Goal: Task Accomplishment & Management: Manage account settings

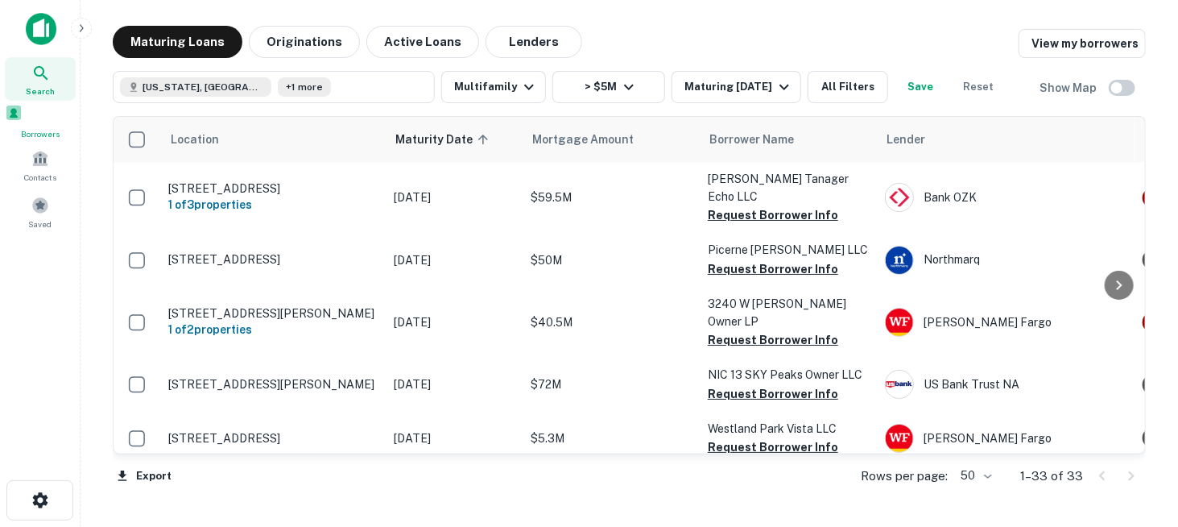
click at [23, 122] on span at bounding box center [14, 113] width 18 height 18
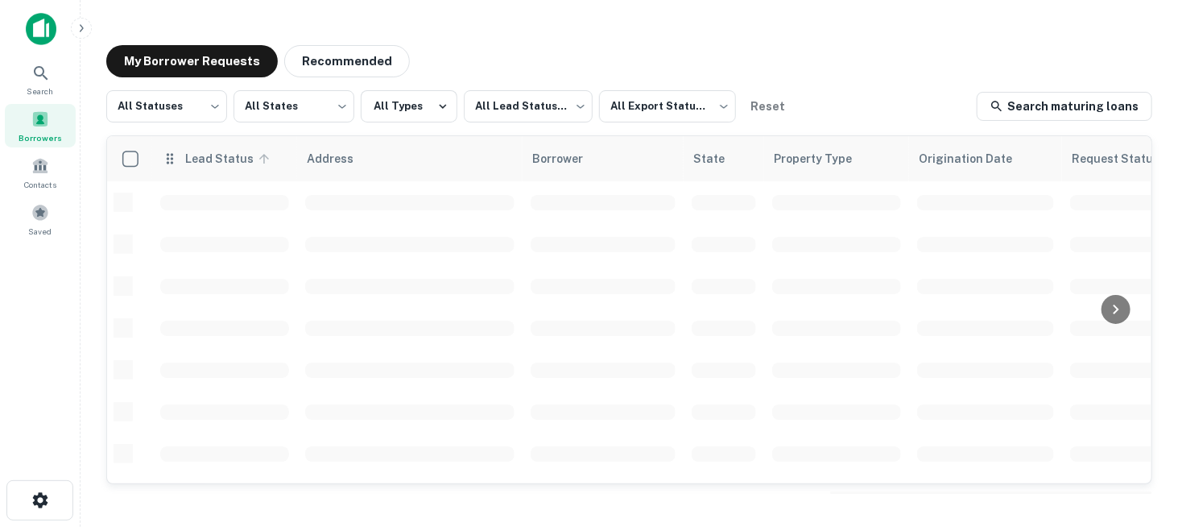
click at [233, 163] on span "Lead Status" at bounding box center [229, 158] width 90 height 19
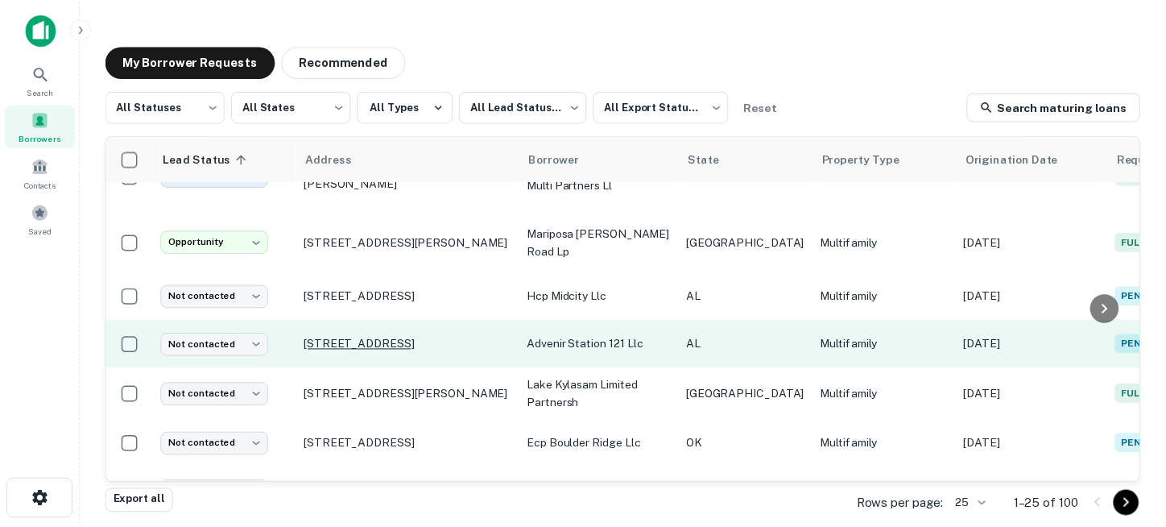
scroll to position [564, 0]
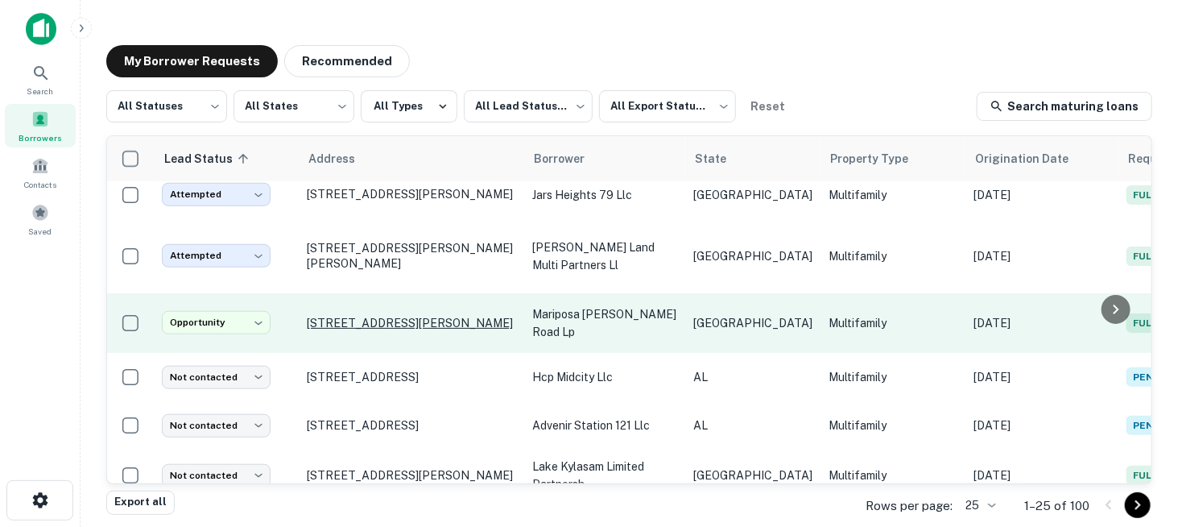
click at [327, 328] on p "1205 W Harris Rd Arlington, TX 76001" at bounding box center [411, 323] width 209 height 14
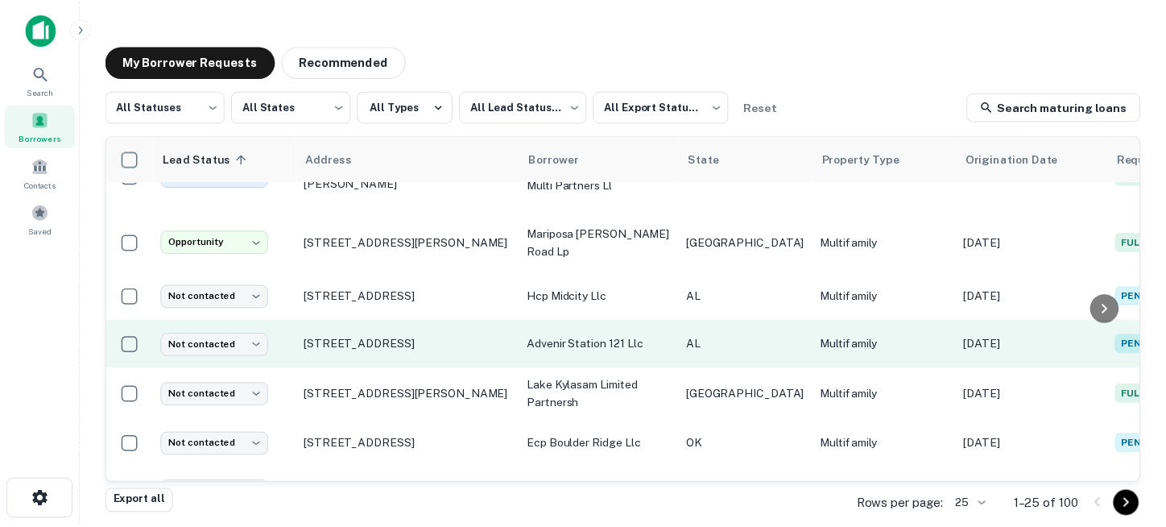
scroll to position [725, 0]
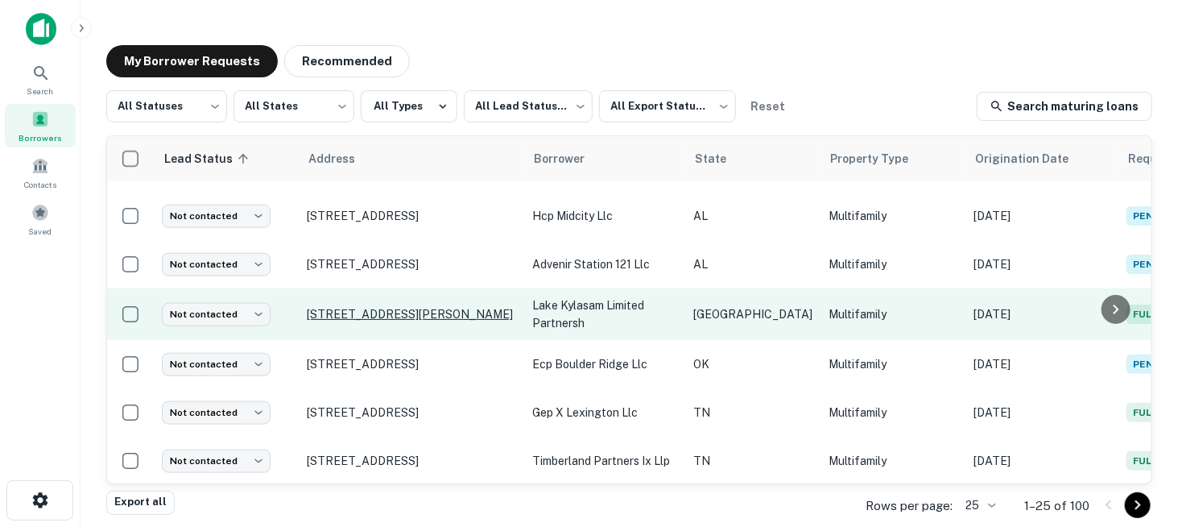
click at [353, 314] on p "3700 Kingwood Dr Kingwood, TX 77339" at bounding box center [411, 314] width 209 height 14
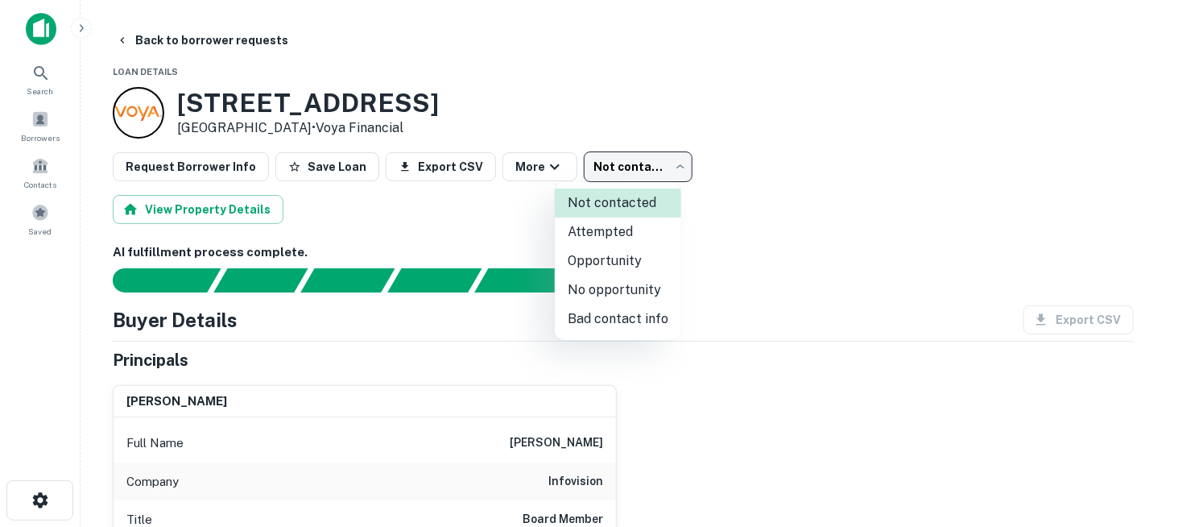
click at [625, 173] on body "Search Borrowers Contacts Saved Back to borrower requests Loan Details 3700 Kin…" at bounding box center [589, 263] width 1178 height 527
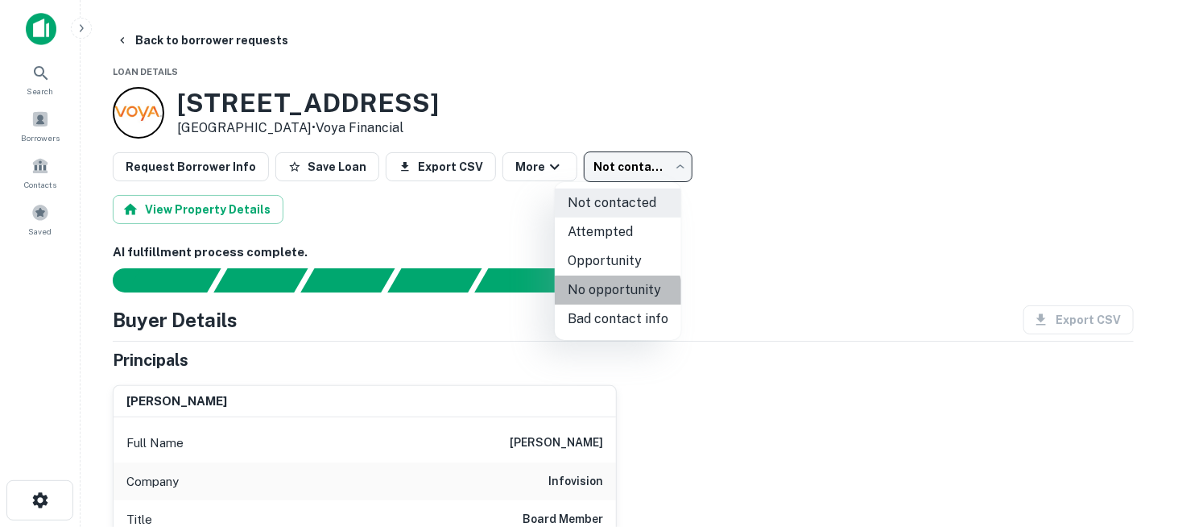
click at [617, 297] on li "No opportunity" at bounding box center [618, 289] width 126 height 29
type input "**********"
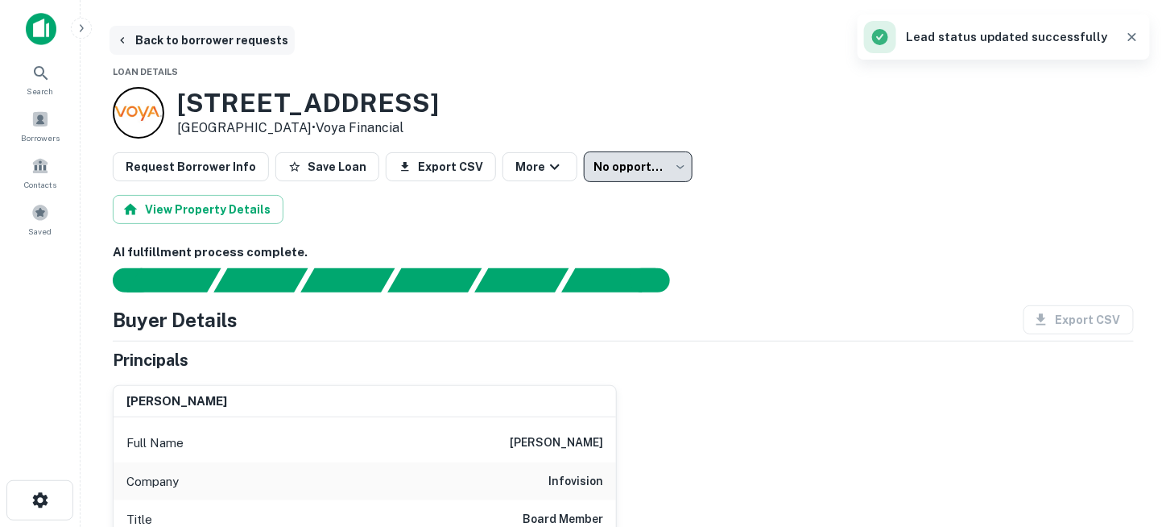
click at [133, 40] on button "Back to borrower requests" at bounding box center [202, 40] width 185 height 29
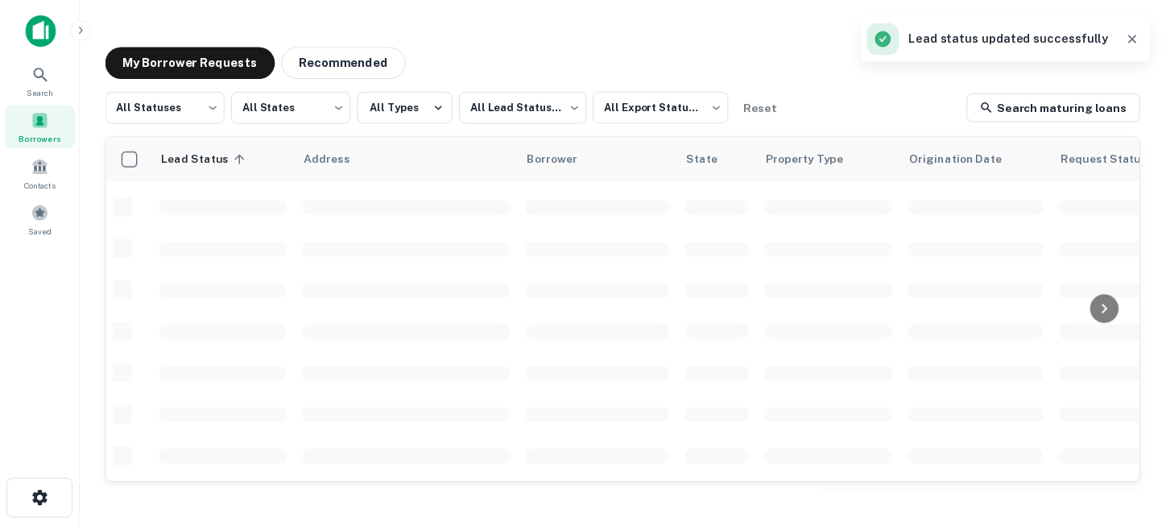
scroll to position [725, 0]
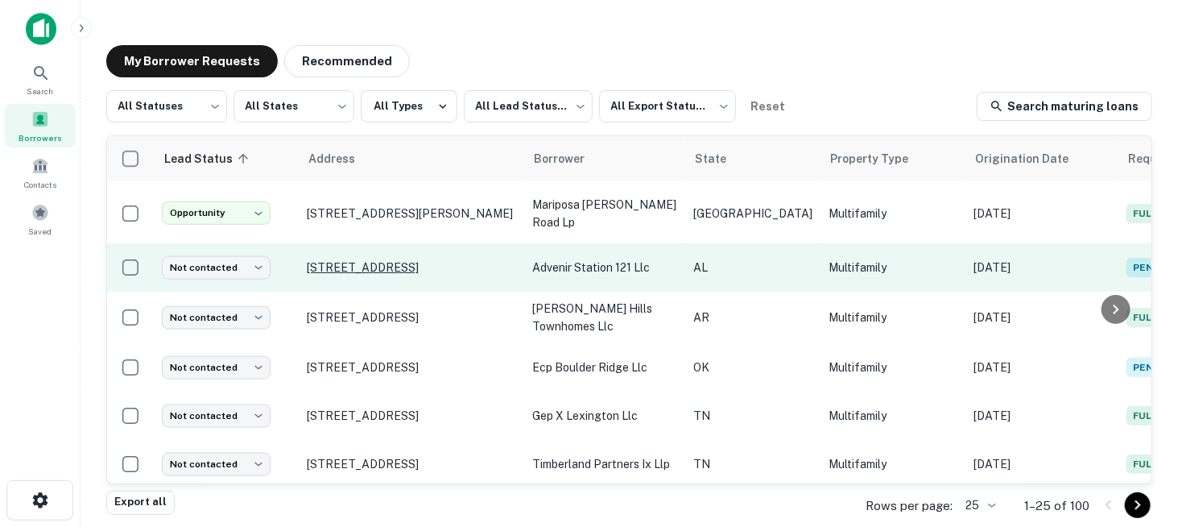
click at [414, 268] on p "2000 2nd Ave S Birmingham, AL 35233" at bounding box center [411, 267] width 209 height 14
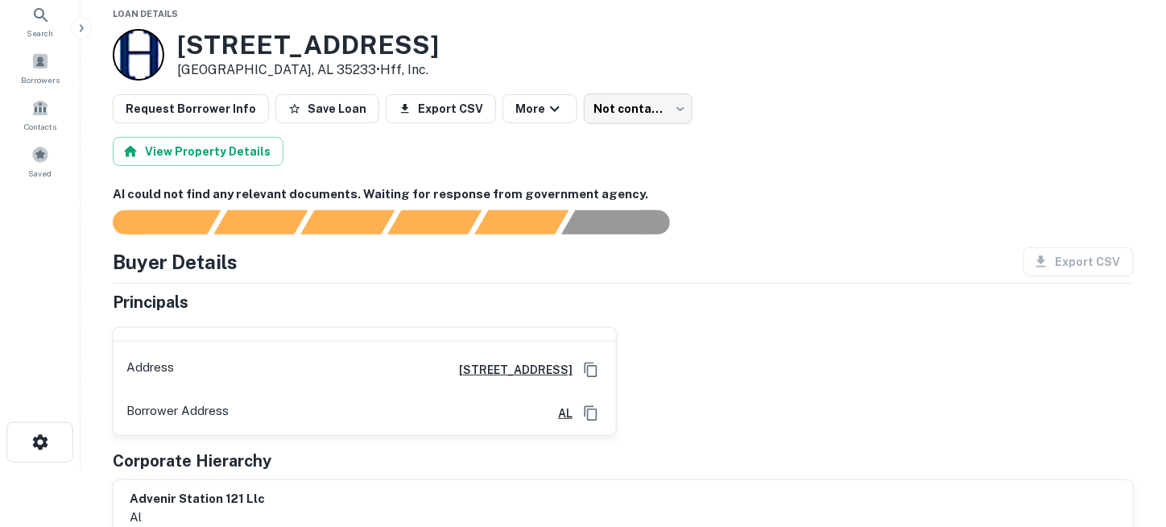
scroll to position [81, 0]
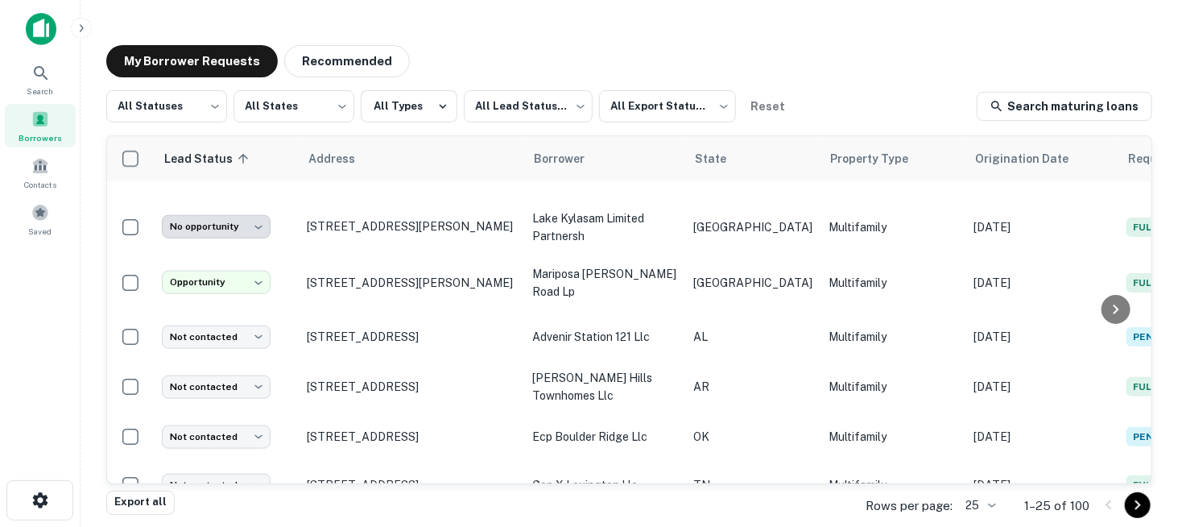
scroll to position [675, 0]
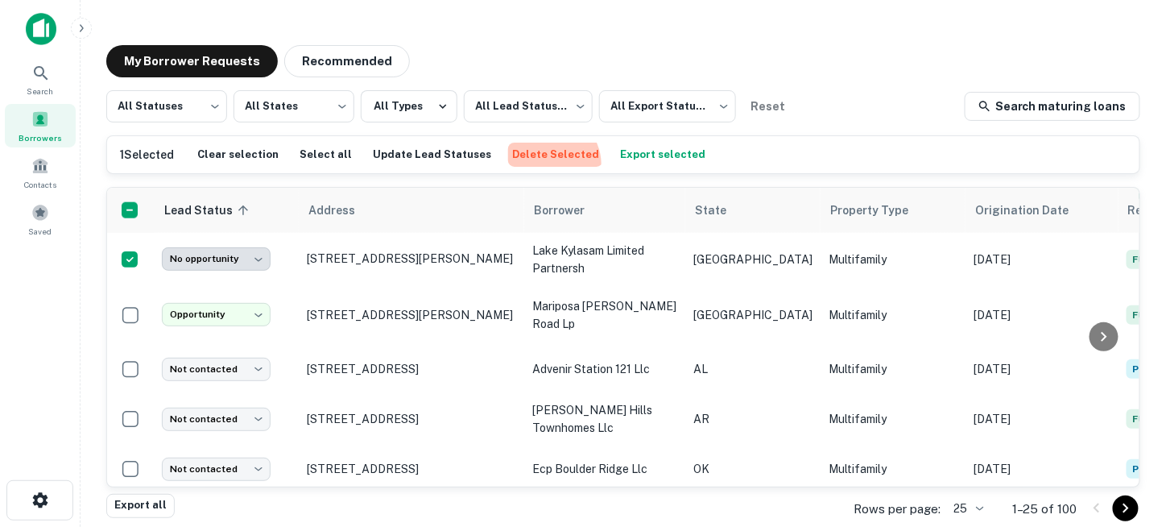
click at [529, 164] on button "Delete Selected" at bounding box center [555, 155] width 95 height 24
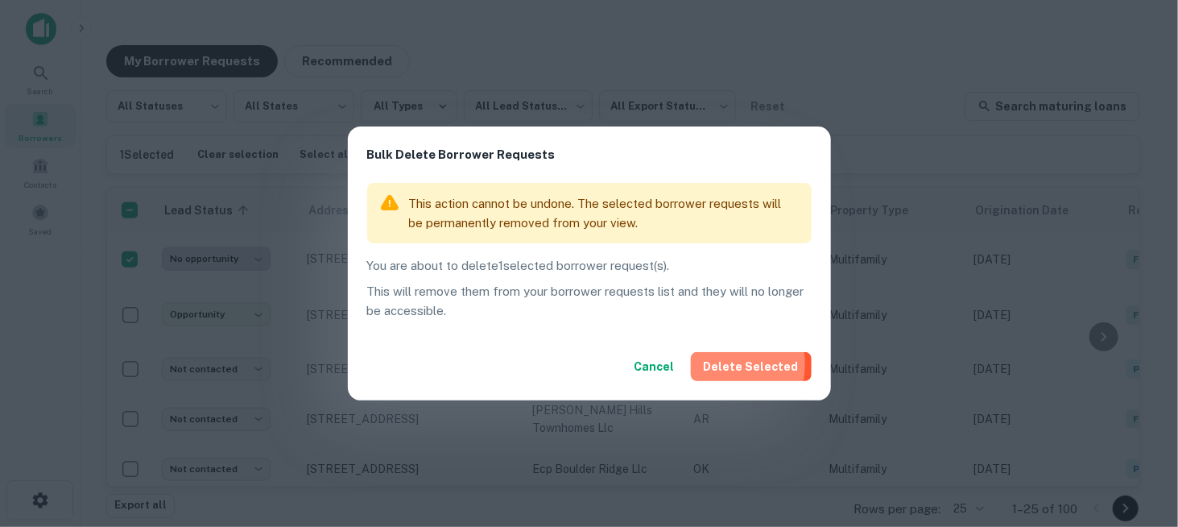
click at [725, 365] on button "Delete Selected" at bounding box center [751, 366] width 121 height 29
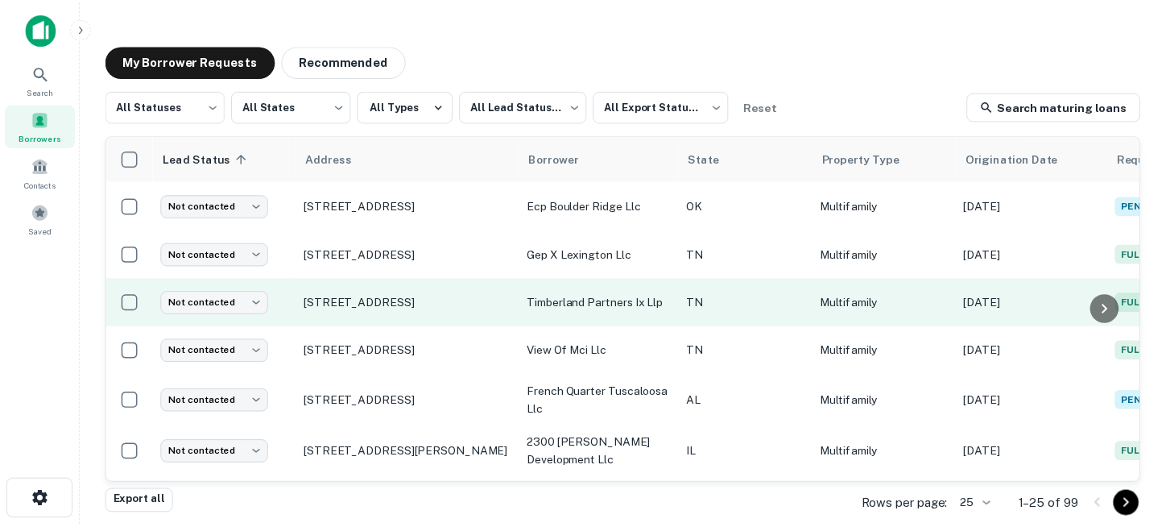
scroll to position [836, 0]
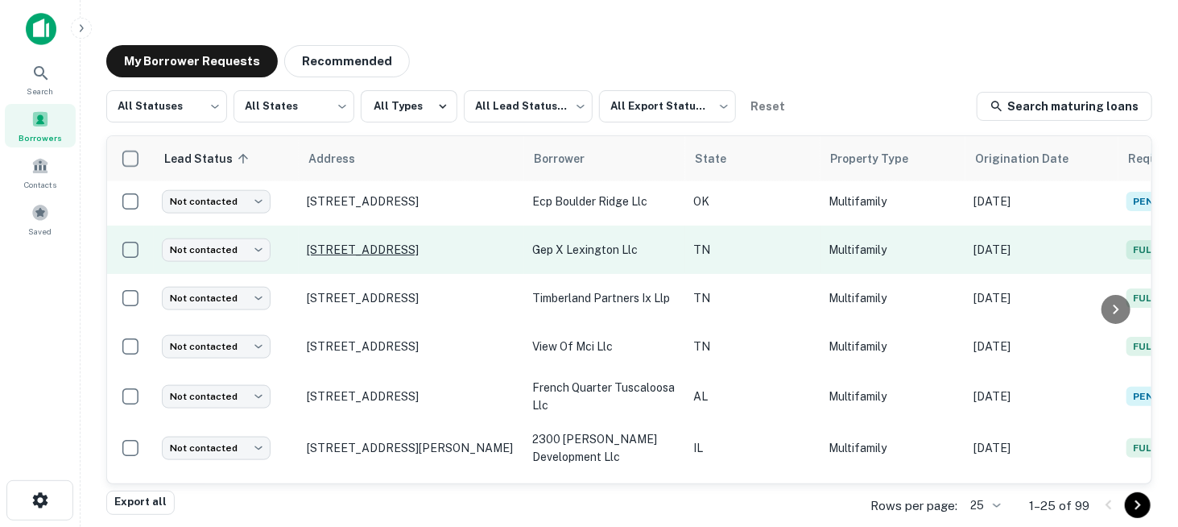
click at [341, 244] on p "510 Old Hickory Blvd Nashville, TN 37209" at bounding box center [411, 249] width 209 height 14
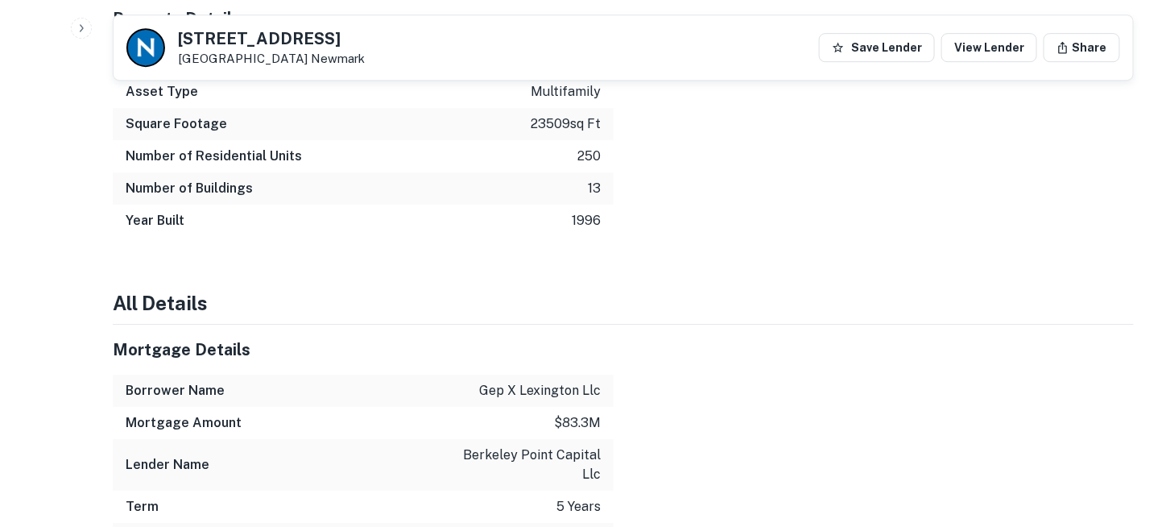
scroll to position [1691, 0]
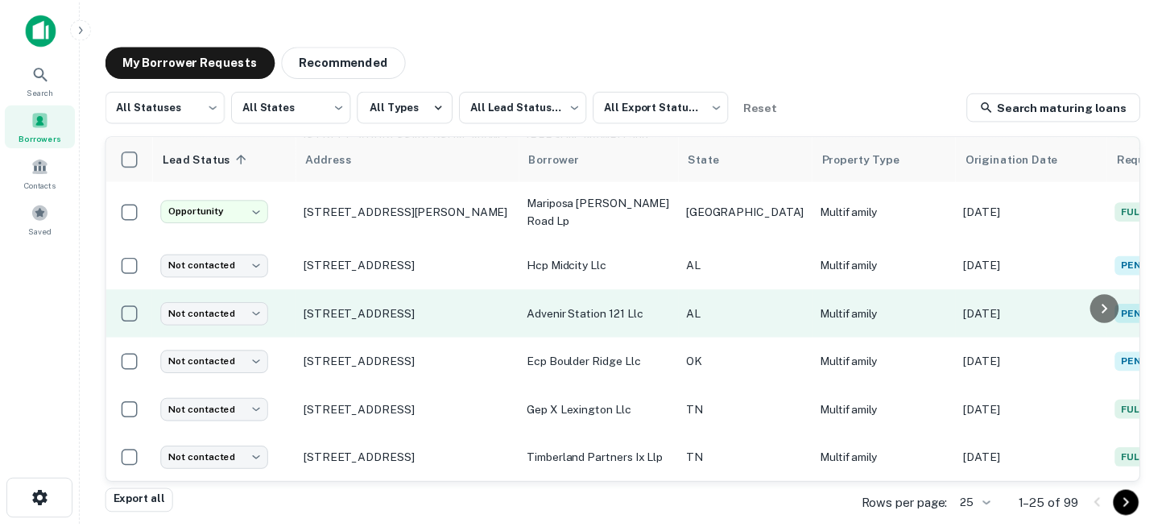
scroll to position [755, 0]
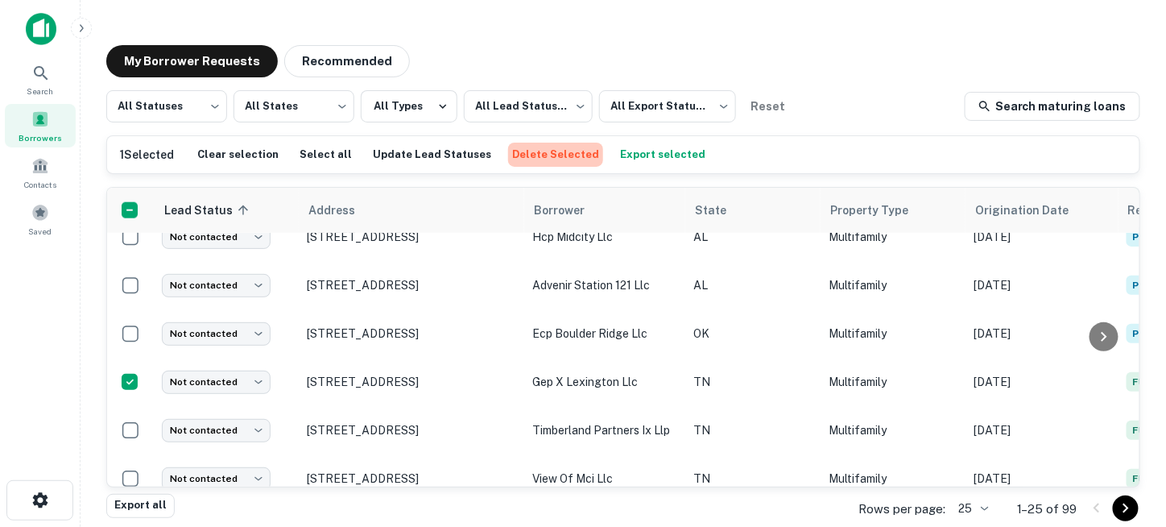
click at [548, 157] on button "Delete Selected" at bounding box center [555, 155] width 95 height 24
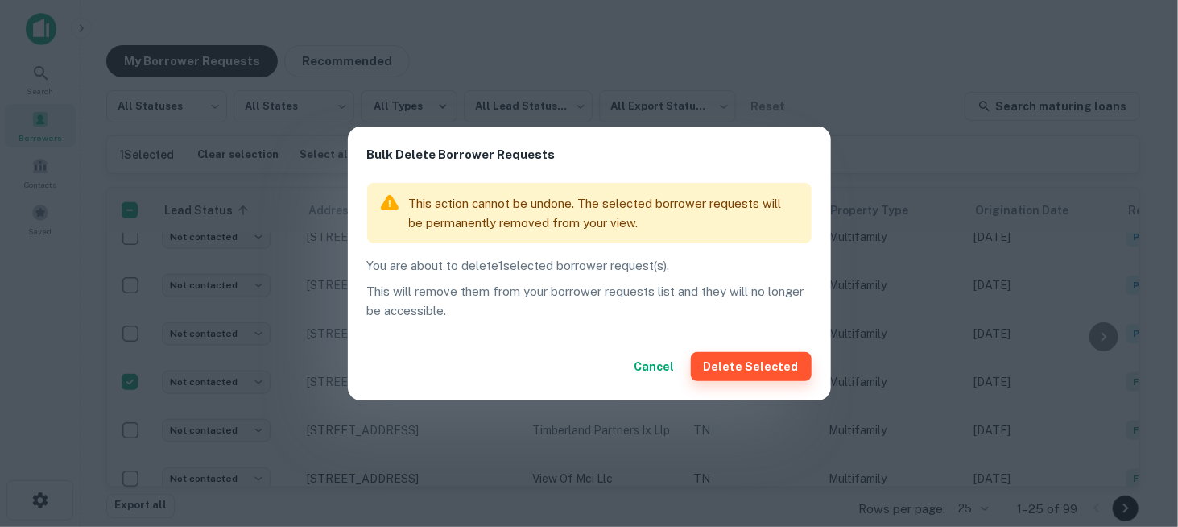
click at [744, 365] on button "Delete Selected" at bounding box center [751, 366] width 121 height 29
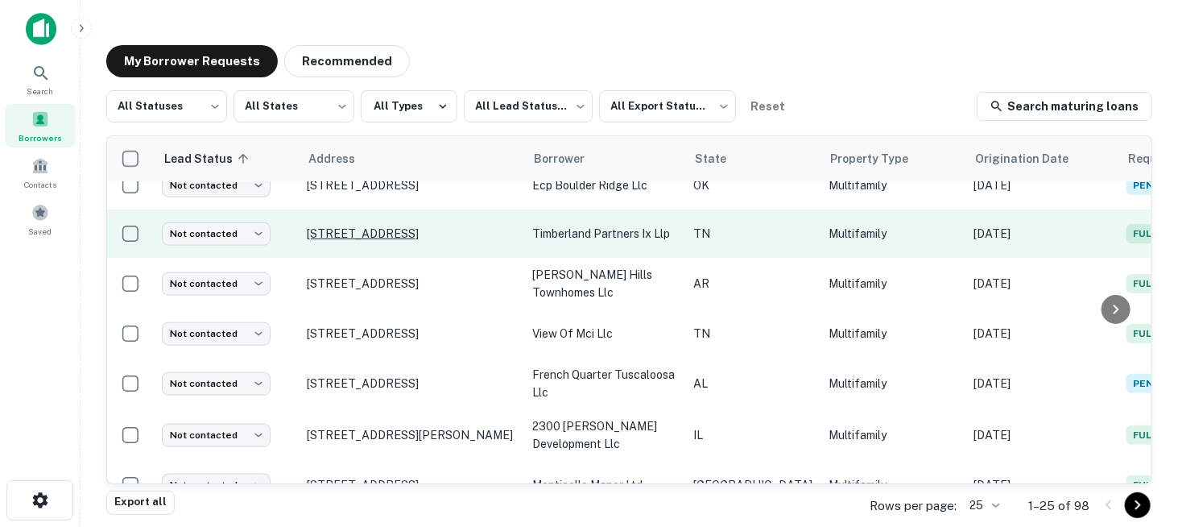
click at [360, 228] on p "1105 Lake Heritage Way Knoxville, TN 37922" at bounding box center [411, 233] width 209 height 14
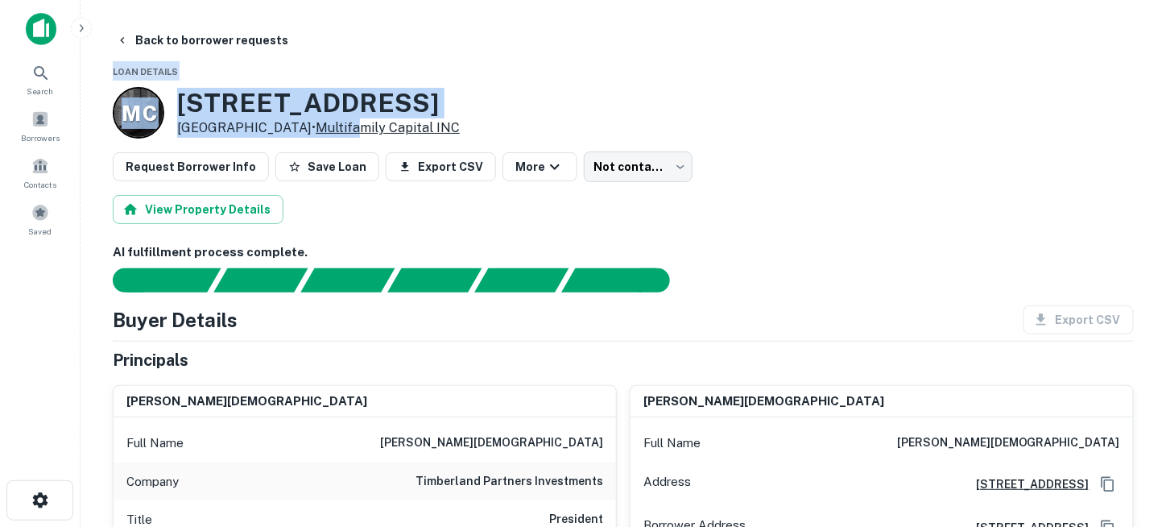
drag, startPoint x: 88, startPoint y: 65, endPoint x: 352, endPoint y: 122, distance: 270.0
click at [352, 122] on main "Back to borrower requests Loan Details M C 1105 Lake Heritage Way Knoxville, TN…" at bounding box center [623, 263] width 1085 height 527
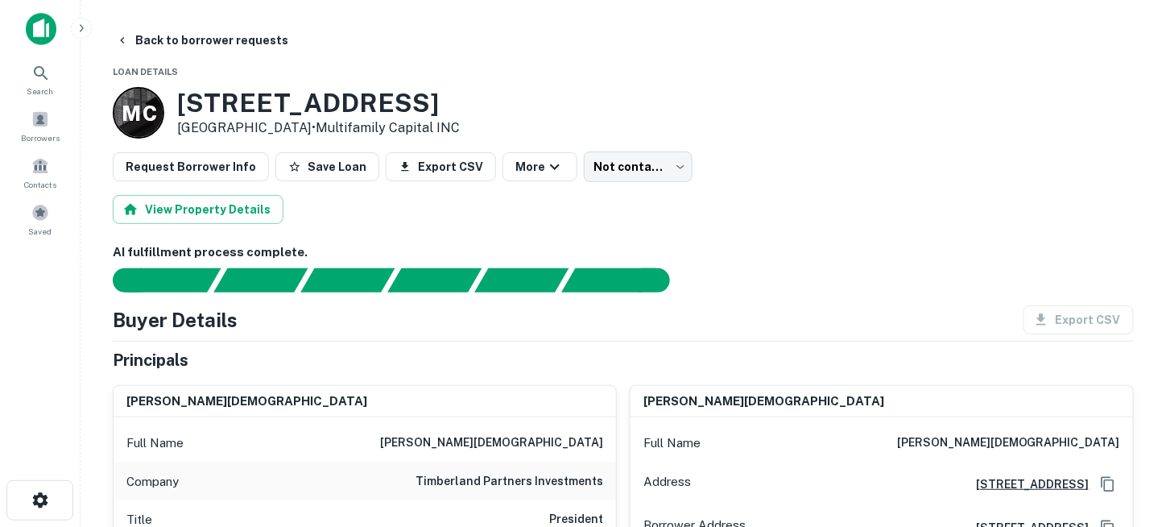
click at [702, 132] on div "M C 1105 Lake Heritage Way Knoxville, TN 37922 • Multifamily Capital INC" at bounding box center [623, 113] width 1021 height 52
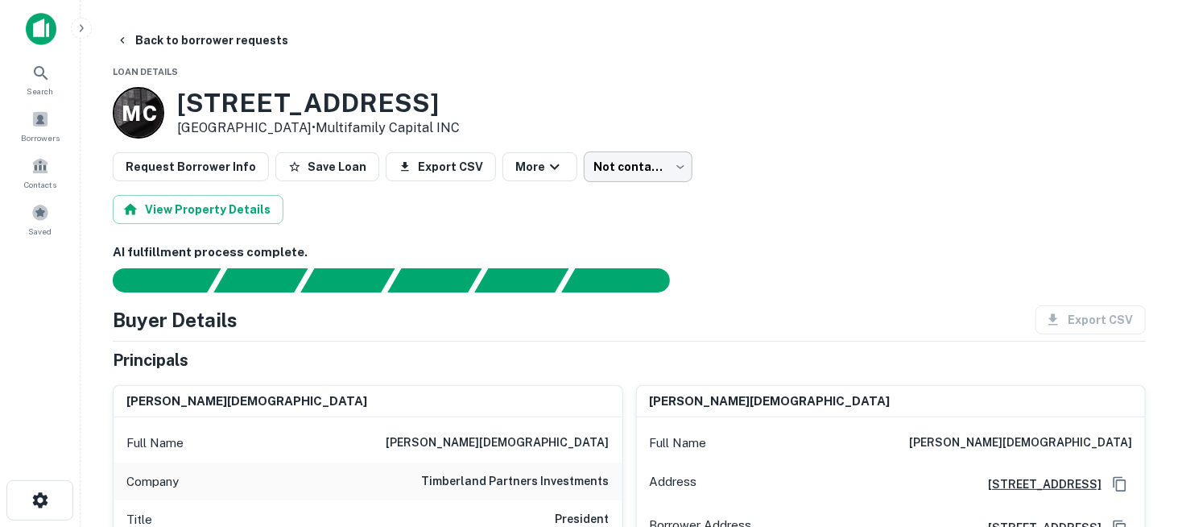
click at [625, 163] on body "Search Borrowers Contacts Saved Back to borrower requests Loan Details M C 1105…" at bounding box center [589, 263] width 1178 height 527
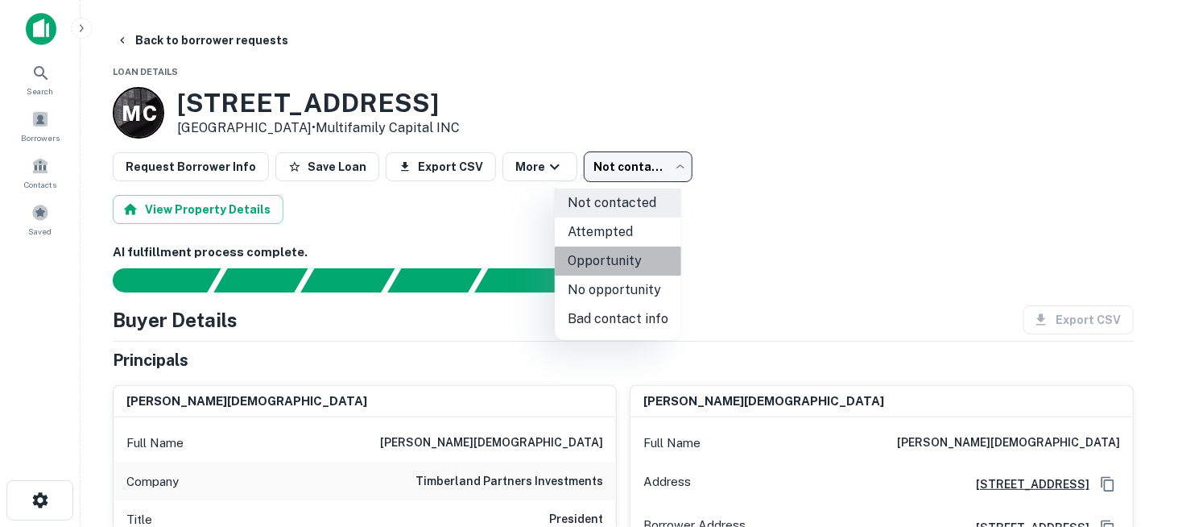
click at [642, 267] on li "Opportunity" at bounding box center [618, 260] width 126 height 29
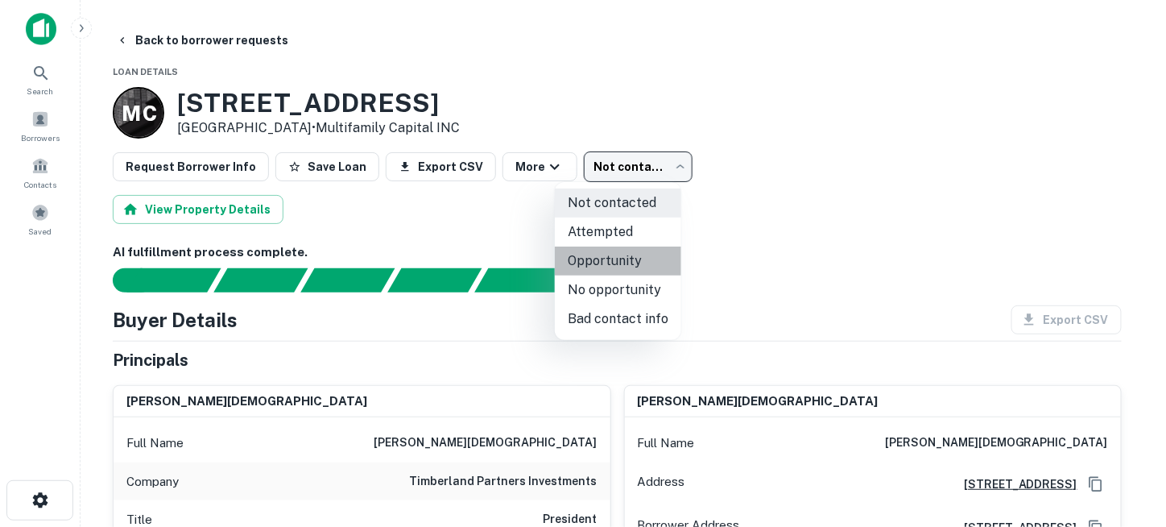
type input "**********"
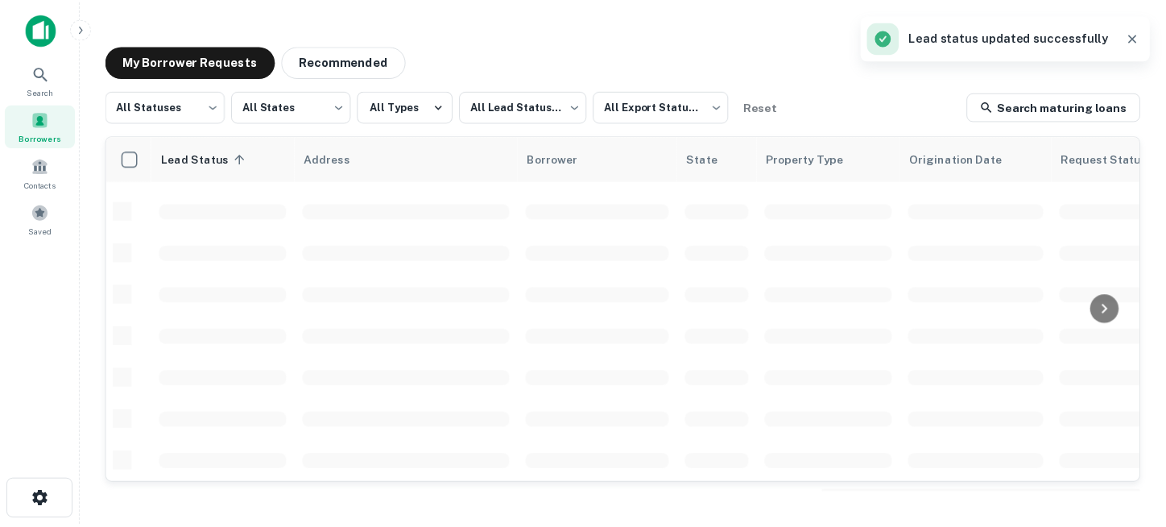
scroll to position [755, 0]
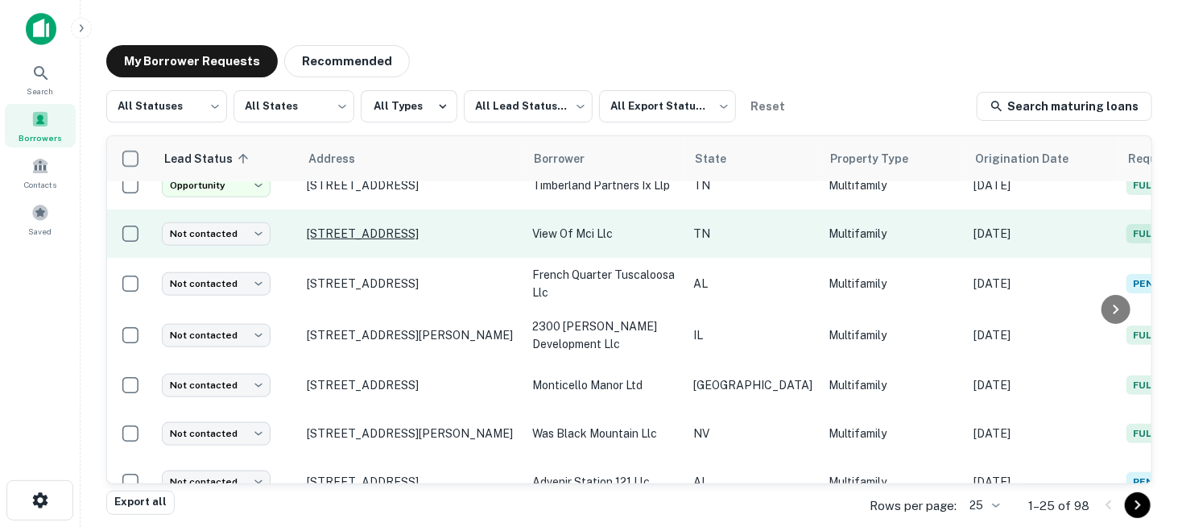
click at [430, 226] on p "6210 Nolensville Pike Nashville, TN 37211" at bounding box center [411, 233] width 209 height 14
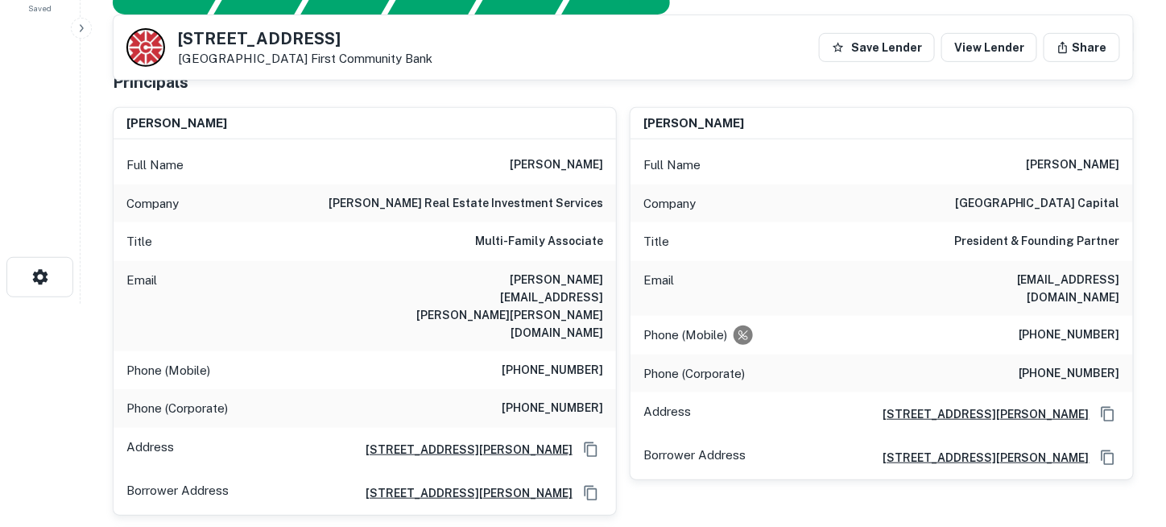
scroll to position [242, 0]
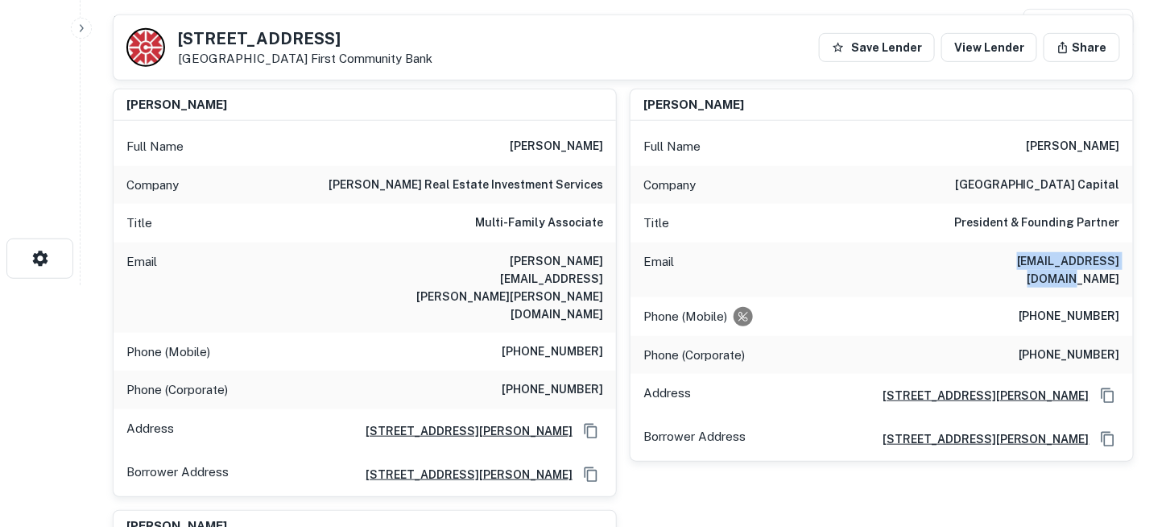
drag, startPoint x: 986, startPoint y: 258, endPoint x: 1118, endPoint y: 262, distance: 132.1
click at [1118, 262] on h6 "ben@ramstoncapital.com" at bounding box center [1023, 269] width 193 height 35
copy h6 "ben@ramstoncapital.com"
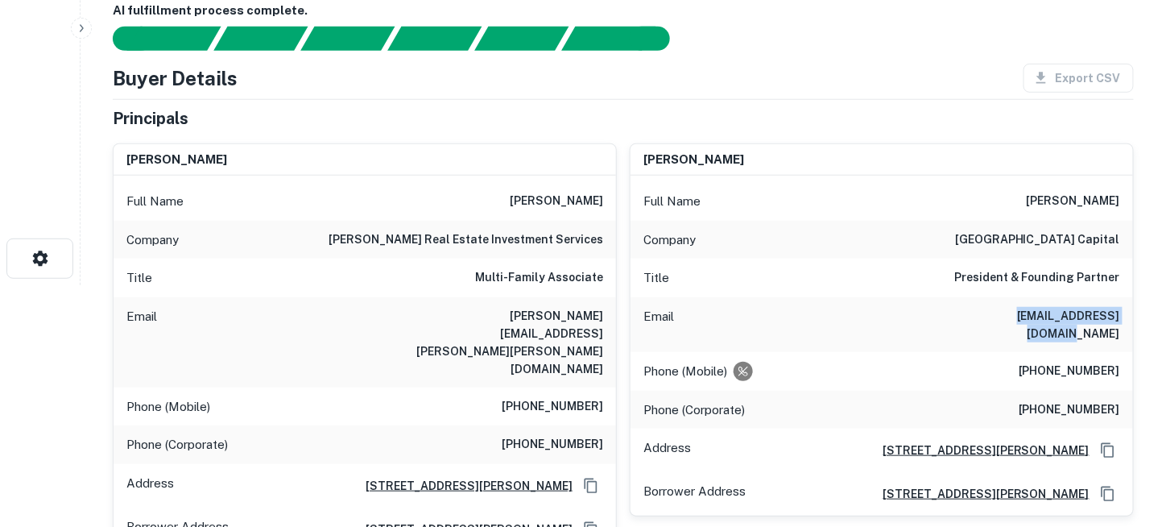
scroll to position [0, 0]
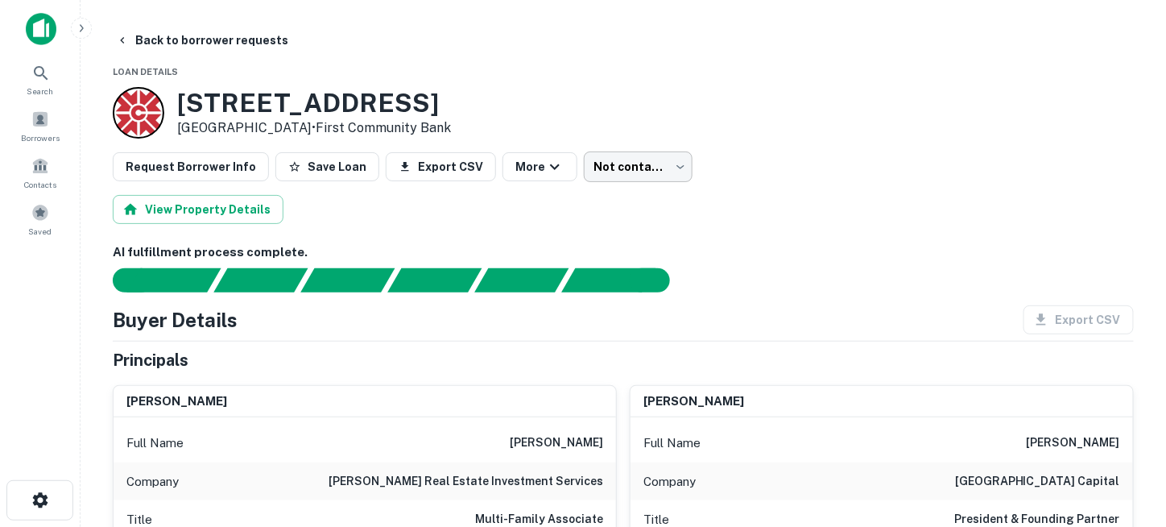
click at [631, 166] on body "Search Borrowers Contacts Saved Back to borrower requests Loan Details 6210 Nol…" at bounding box center [583, 263] width 1166 height 527
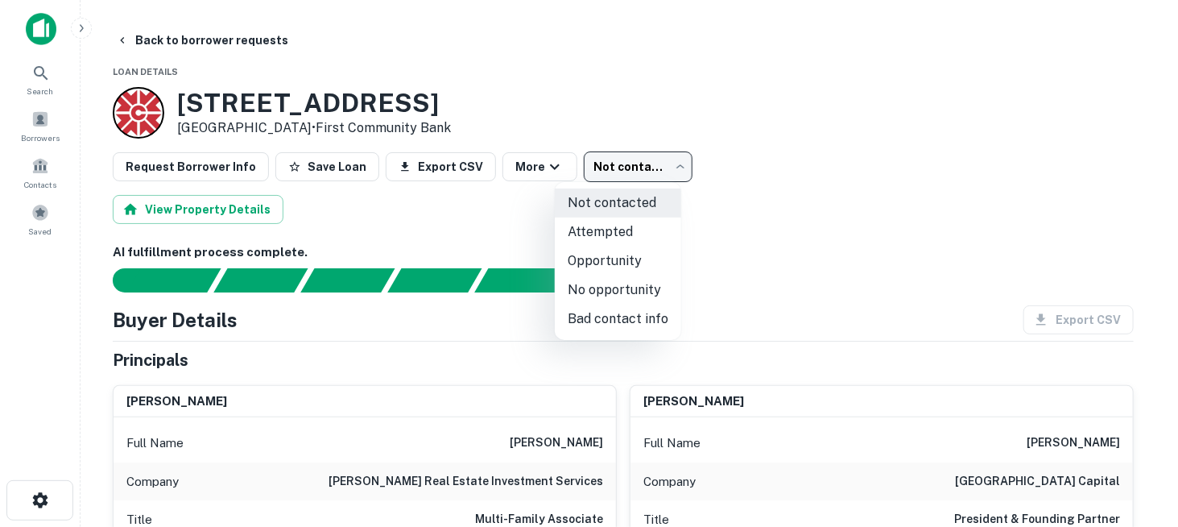
click at [630, 231] on li "Attempted" at bounding box center [618, 231] width 126 height 29
type input "*********"
